Goal: Find specific page/section: Find specific page/section

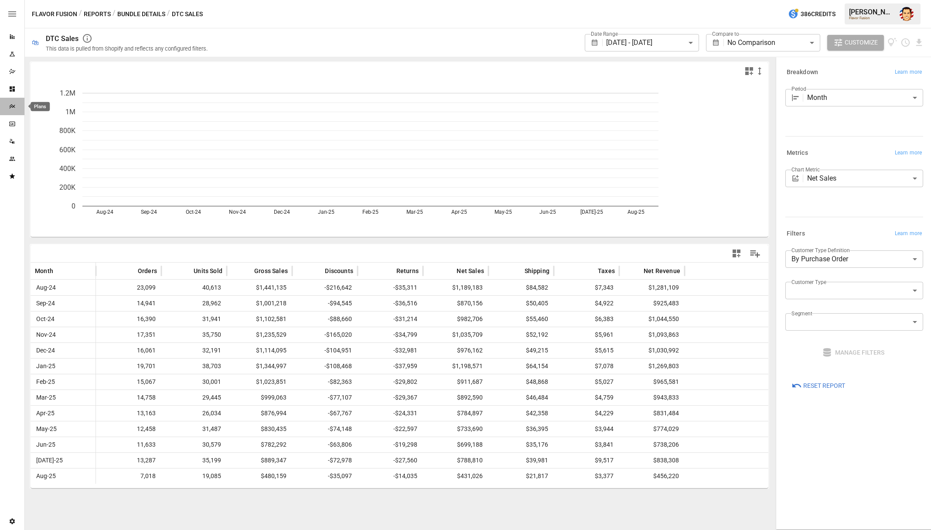
click at [12, 105] on icon "Plans" at bounding box center [12, 106] width 6 height 4
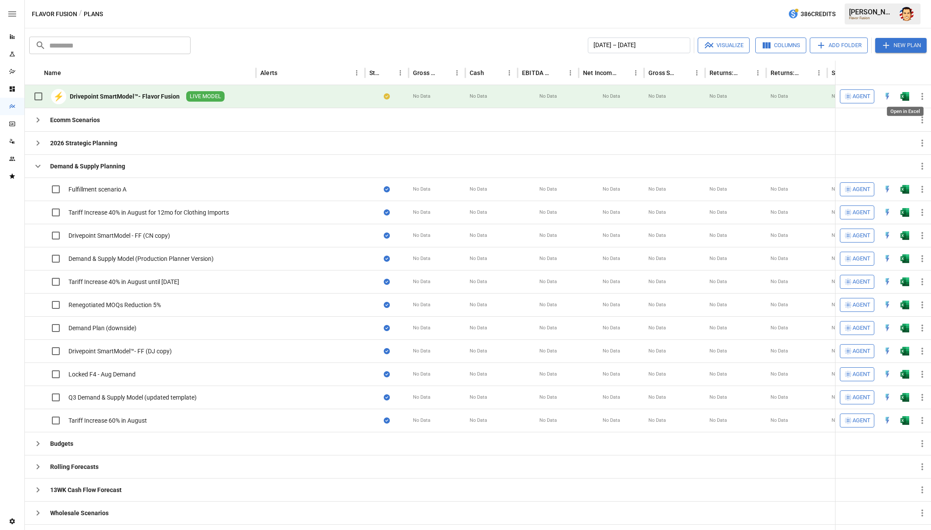
click at [908, 96] on img "Open in Excel" at bounding box center [905, 96] width 9 height 9
click at [283, 18] on div "Flavor Fusion / Plans 386 Credits [PERSON_NAME] Flavor Fusion" at bounding box center [478, 14] width 906 height 28
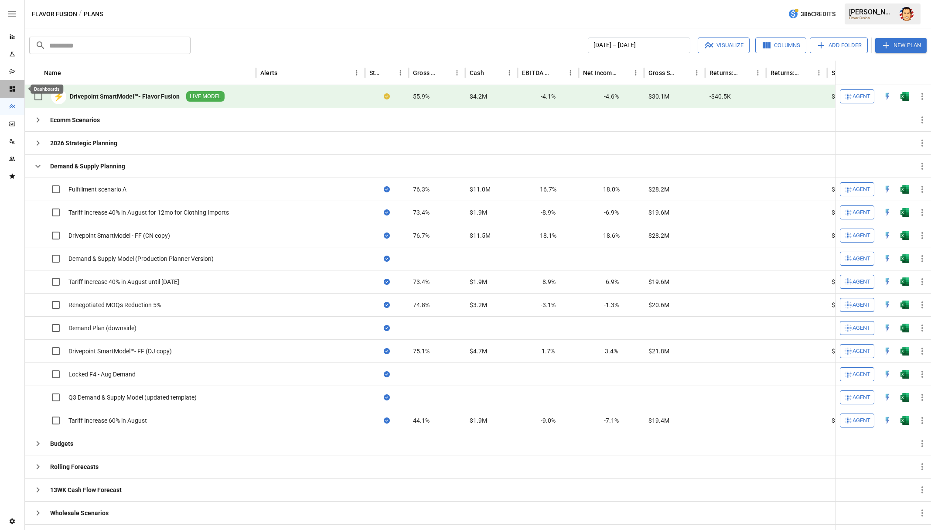
click at [12, 89] on icon "Dashboards" at bounding box center [12, 88] width 7 height 7
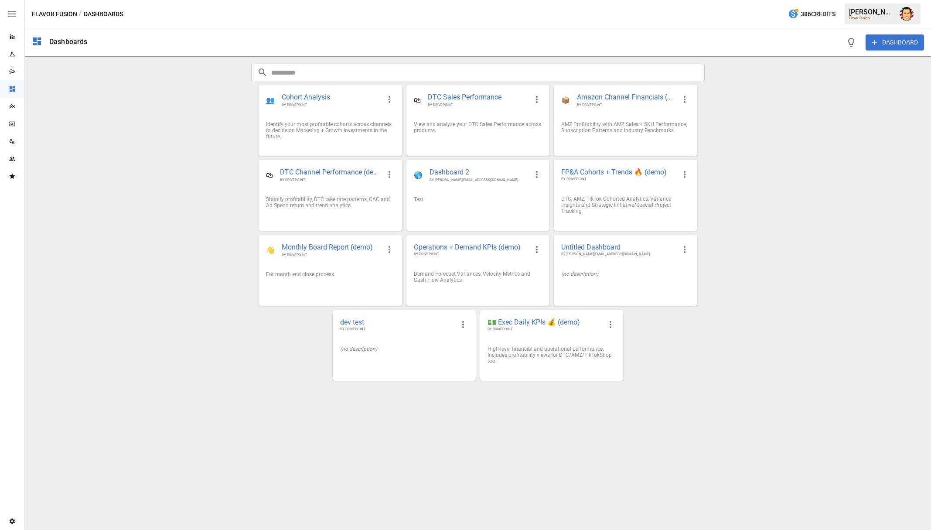
click at [65, 144] on div "Dashboards DASHBOARD ​ ​ 👥 Cohort Analysis BY DRIVEPOINT Identify your most pro…" at bounding box center [478, 279] width 906 height 502
click at [68, 143] on div "Dashboards DASHBOARD ​ ​ 👥 Cohort Analysis BY DRIVEPOINT Identify your most pro…" at bounding box center [478, 279] width 906 height 502
click at [157, 191] on div "Dashboards DASHBOARD ​ ​ 👥 Cohort Analysis BY DRIVEPOINT Identify your most pro…" at bounding box center [478, 279] width 906 height 502
drag, startPoint x: 109, startPoint y: 134, endPoint x: 47, endPoint y: 95, distance: 73.1
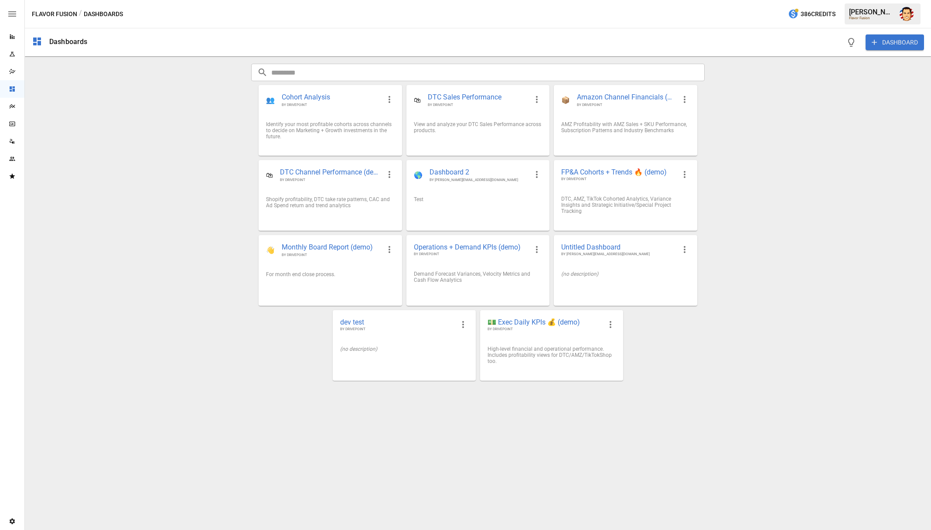
click at [109, 134] on div "Dashboards DASHBOARD ​ ​ 👥 Cohort Analysis BY DRIVEPOINT Identify your most pro…" at bounding box center [478, 279] width 906 height 502
drag, startPoint x: 174, startPoint y: 221, endPoint x: 100, endPoint y: 185, distance: 81.9
click at [174, 221] on div "Dashboards DASHBOARD ​ ​ 👥 Cohort Analysis BY DRIVEPOINT Identify your most pro…" at bounding box center [478, 279] width 906 height 502
click at [11, 39] on icon "Reports" at bounding box center [12, 36] width 7 height 7
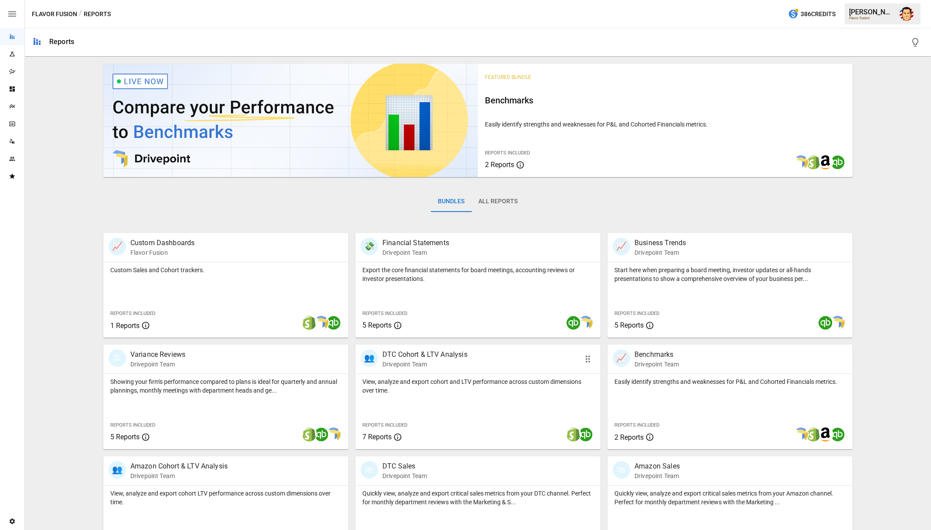
click at [399, 362] on p "Drivepoint Team" at bounding box center [424, 364] width 85 height 9
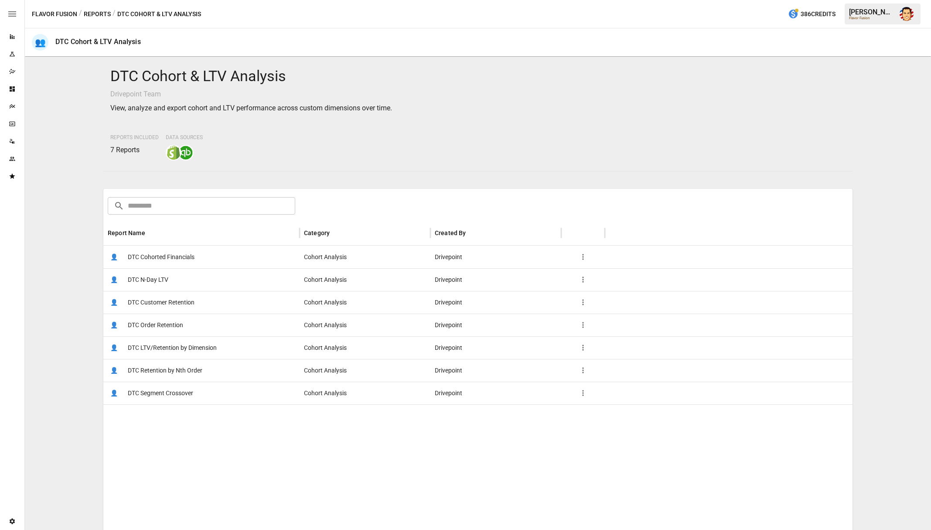
click at [174, 259] on span "DTC Cohorted Financials" at bounding box center [161, 257] width 67 height 22
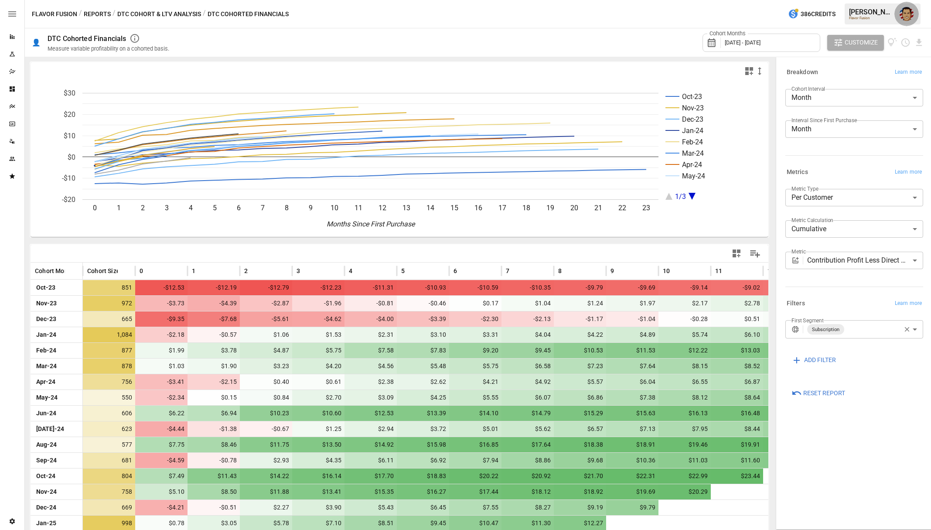
click at [910, 16] on img "Austin Gardner-Smith" at bounding box center [907, 14] width 14 height 14
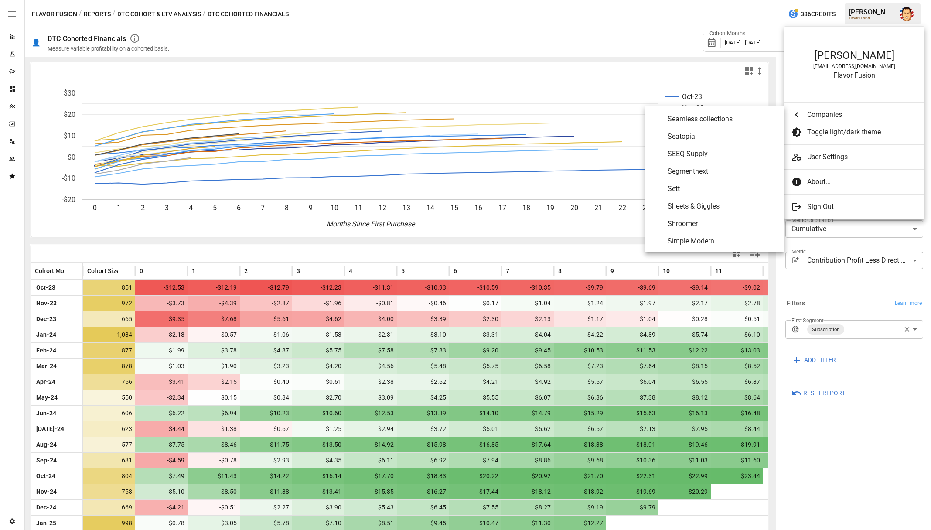
scroll to position [4274, 0]
click at [679, 233] on li "Sett" at bounding box center [715, 239] width 140 height 17
